Goal: Transaction & Acquisition: Purchase product/service

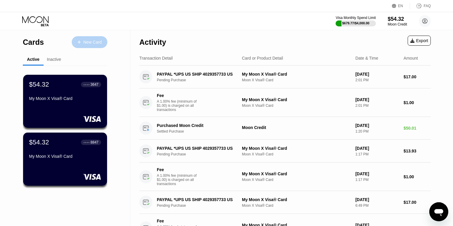
click at [95, 43] on div "New Card" at bounding box center [92, 42] width 18 height 5
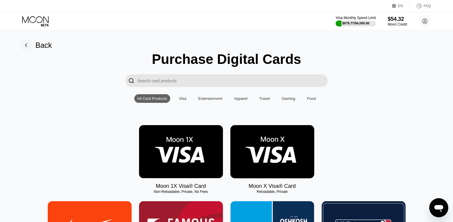
click at [287, 161] on img at bounding box center [273, 151] width 84 height 53
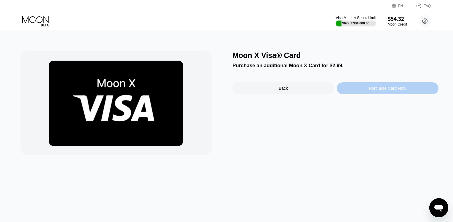
click at [402, 88] on div "Purchase Card Now" at bounding box center [387, 88] width 37 height 5
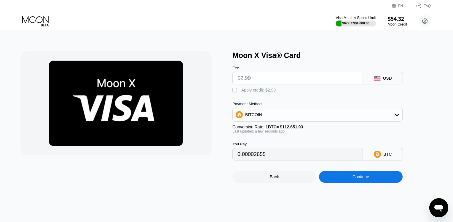
click at [242, 89] on div "Apply credit: $2.99" at bounding box center [259, 90] width 34 height 5
type input "0"
click at [376, 177] on div "Continue" at bounding box center [361, 177] width 84 height 12
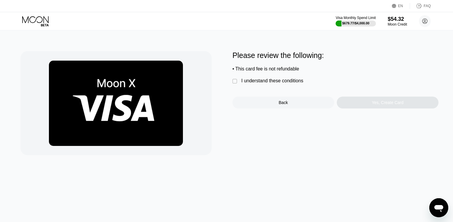
click at [296, 82] on div "I understand these conditions" at bounding box center [273, 80] width 62 height 5
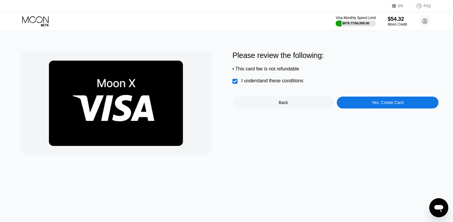
click at [399, 105] on div "Yes, Create Card" at bounding box center [388, 102] width 32 height 5
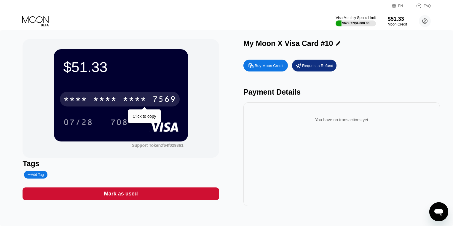
click at [171, 100] on div "7569" at bounding box center [165, 99] width 24 height 9
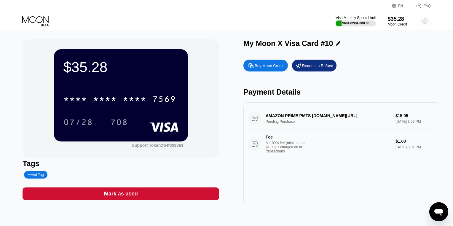
drag, startPoint x: 425, startPoint y: 21, endPoint x: 423, endPoint y: 27, distance: 6.4
click at [425, 21] on icon at bounding box center [425, 21] width 3 height 3
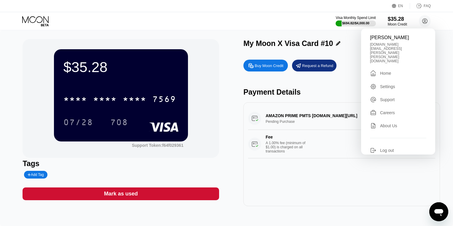
click at [388, 71] on div "Home" at bounding box center [385, 73] width 11 height 5
